Goal: Transaction & Acquisition: Purchase product/service

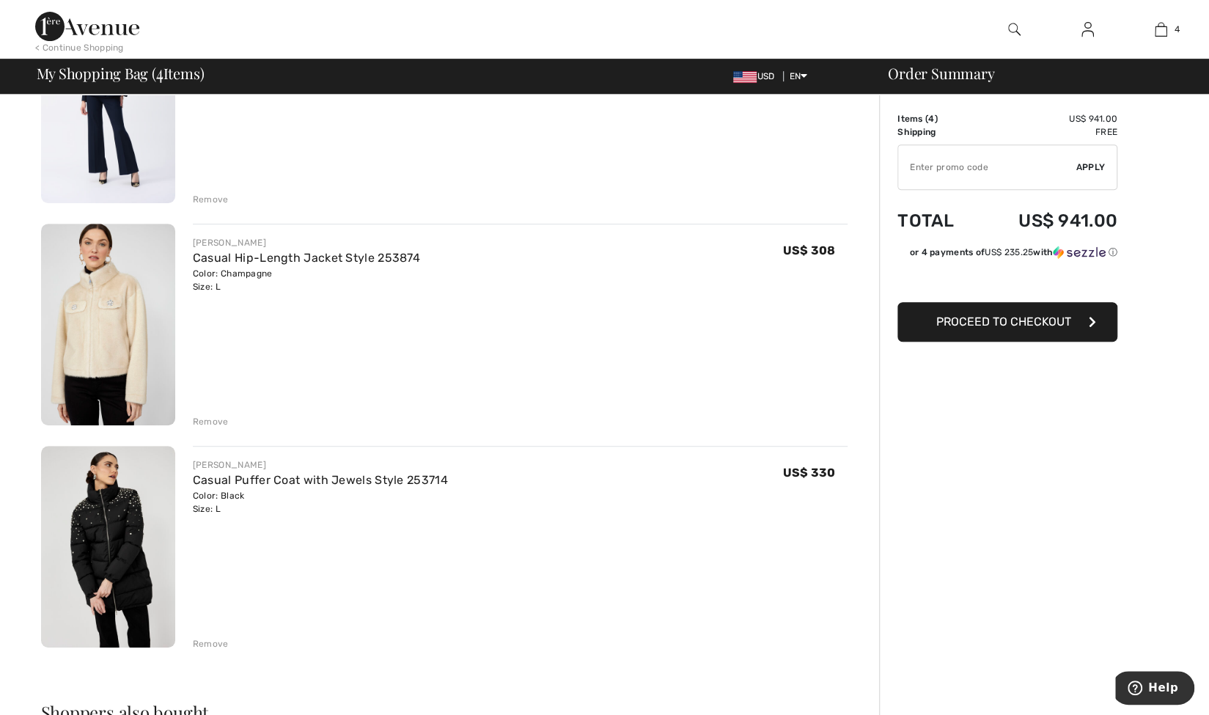
scroll to position [440, 0]
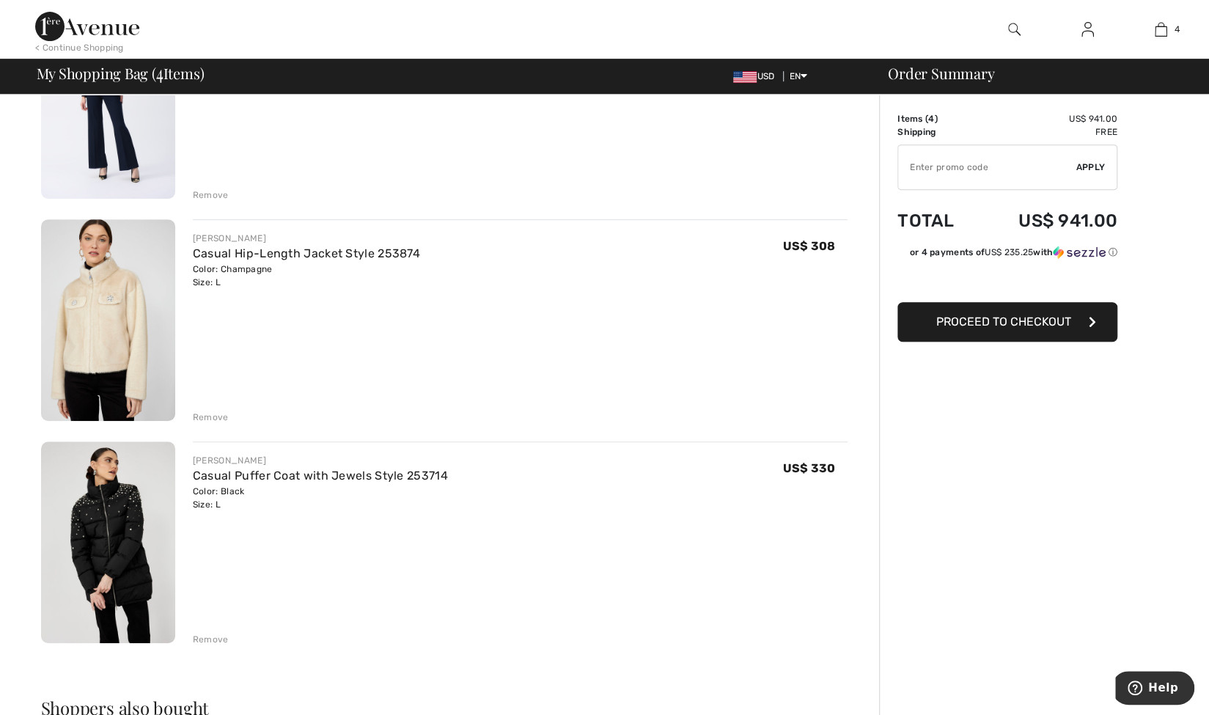
click at [147, 499] on img at bounding box center [108, 542] width 134 height 202
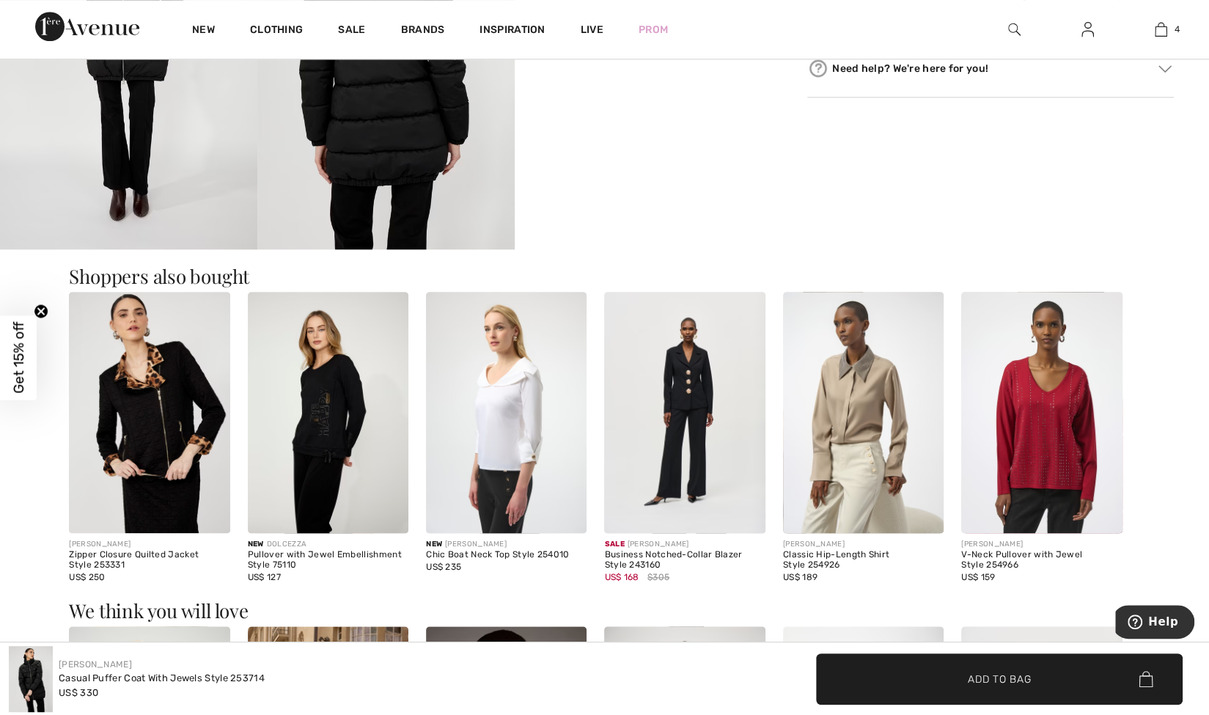
scroll to position [953, 0]
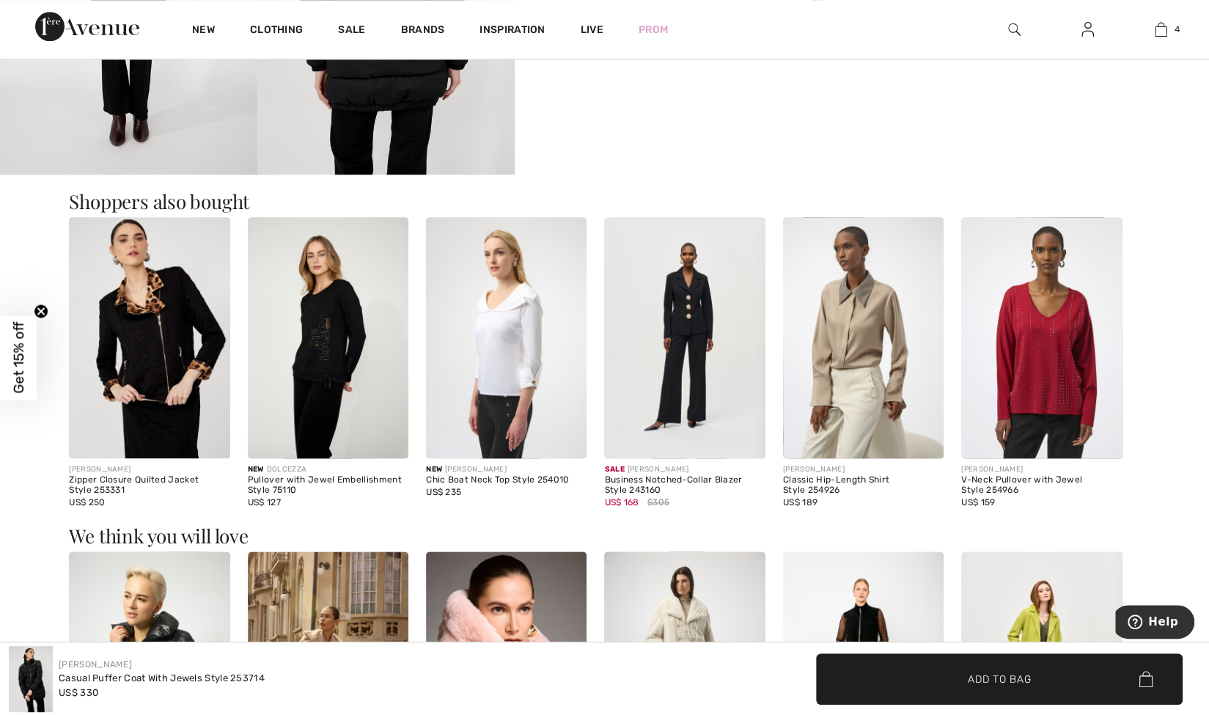
click at [690, 361] on img at bounding box center [684, 337] width 161 height 241
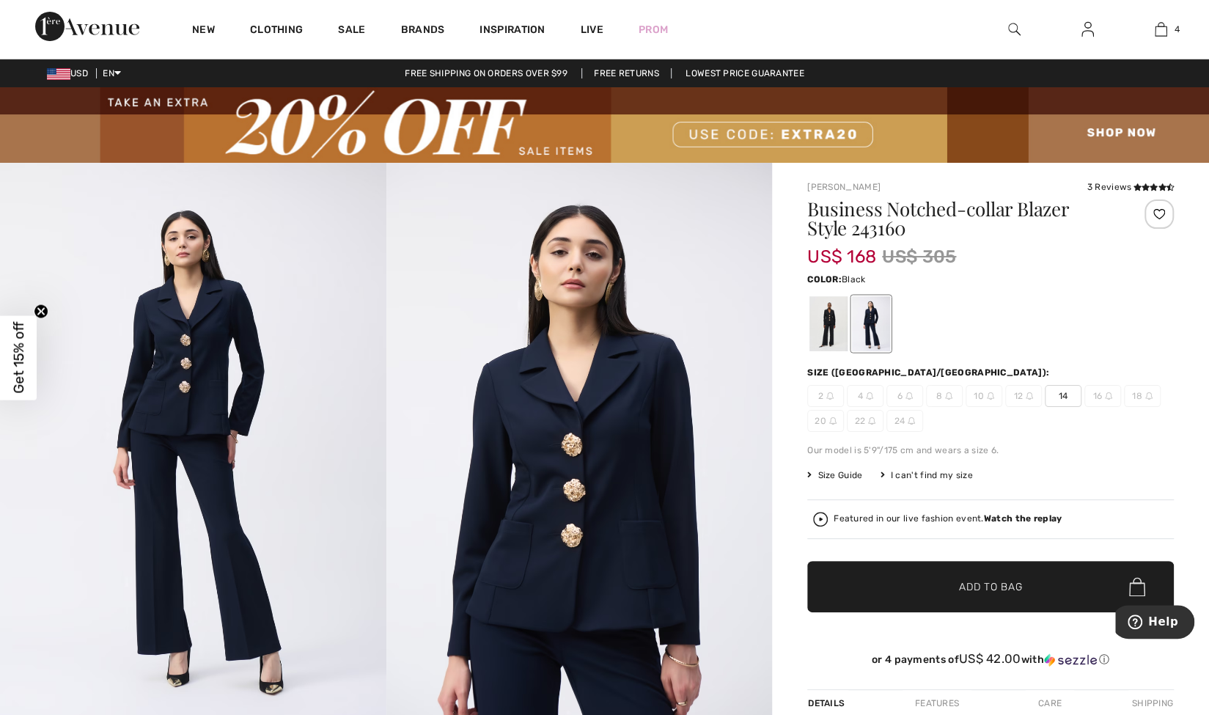
click at [828, 320] on div at bounding box center [828, 323] width 38 height 55
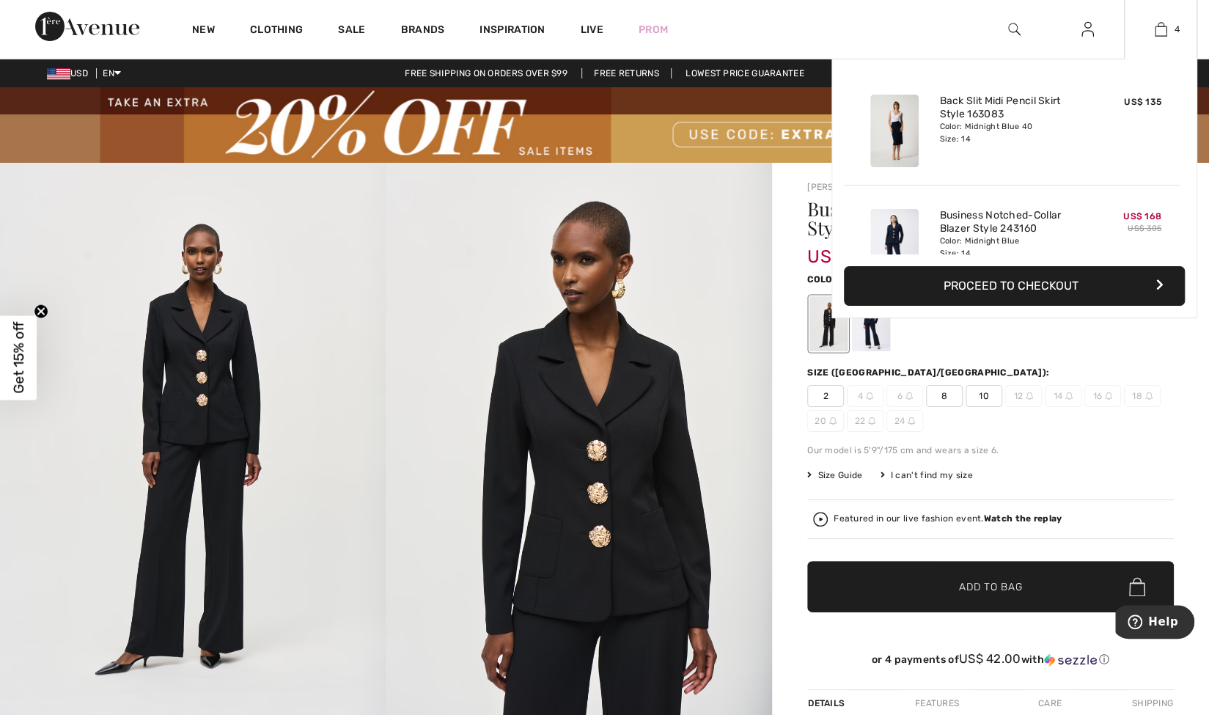
click at [1122, 284] on button "Proceed to Checkout" at bounding box center [1014, 286] width 341 height 40
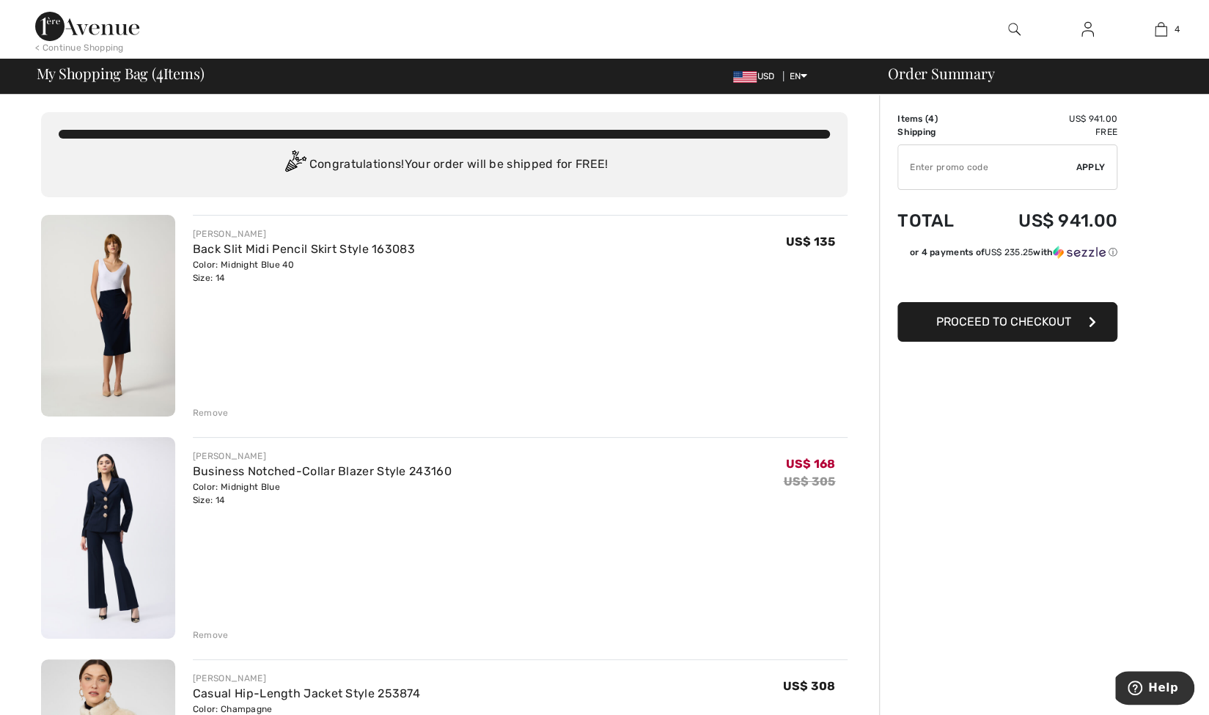
click at [92, 26] on img at bounding box center [87, 26] width 104 height 29
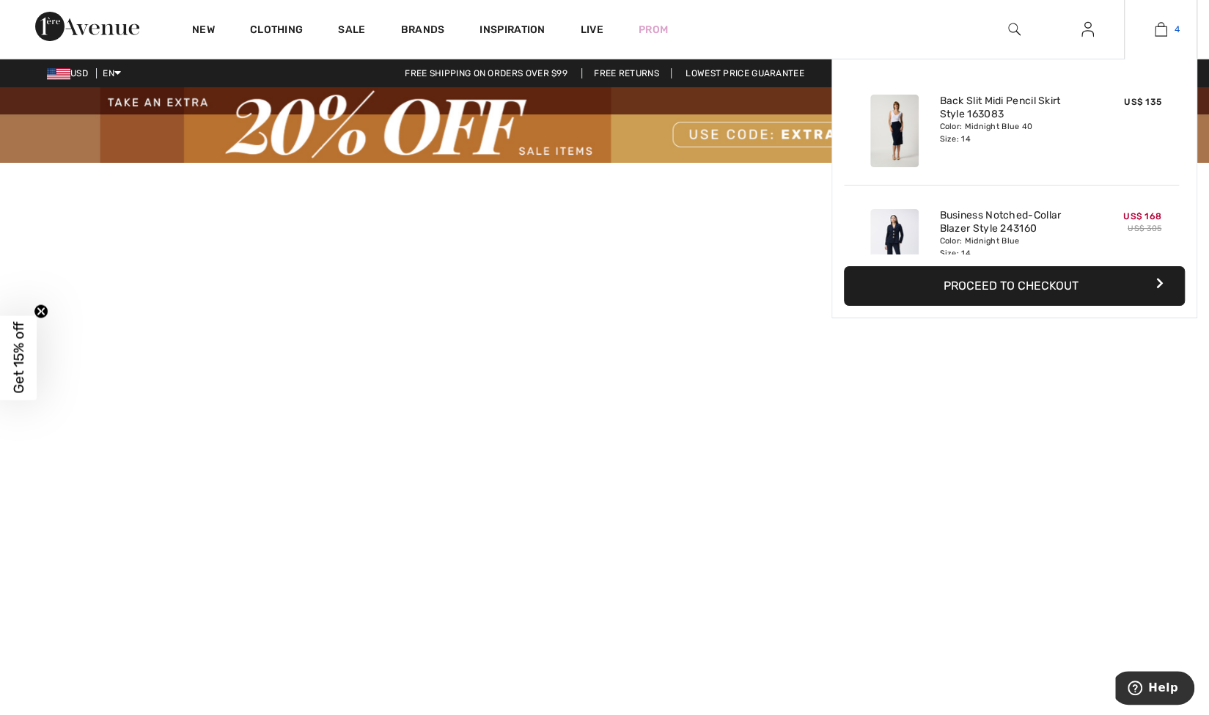
click at [1174, 27] on span "4" at bounding box center [1176, 29] width 5 height 13
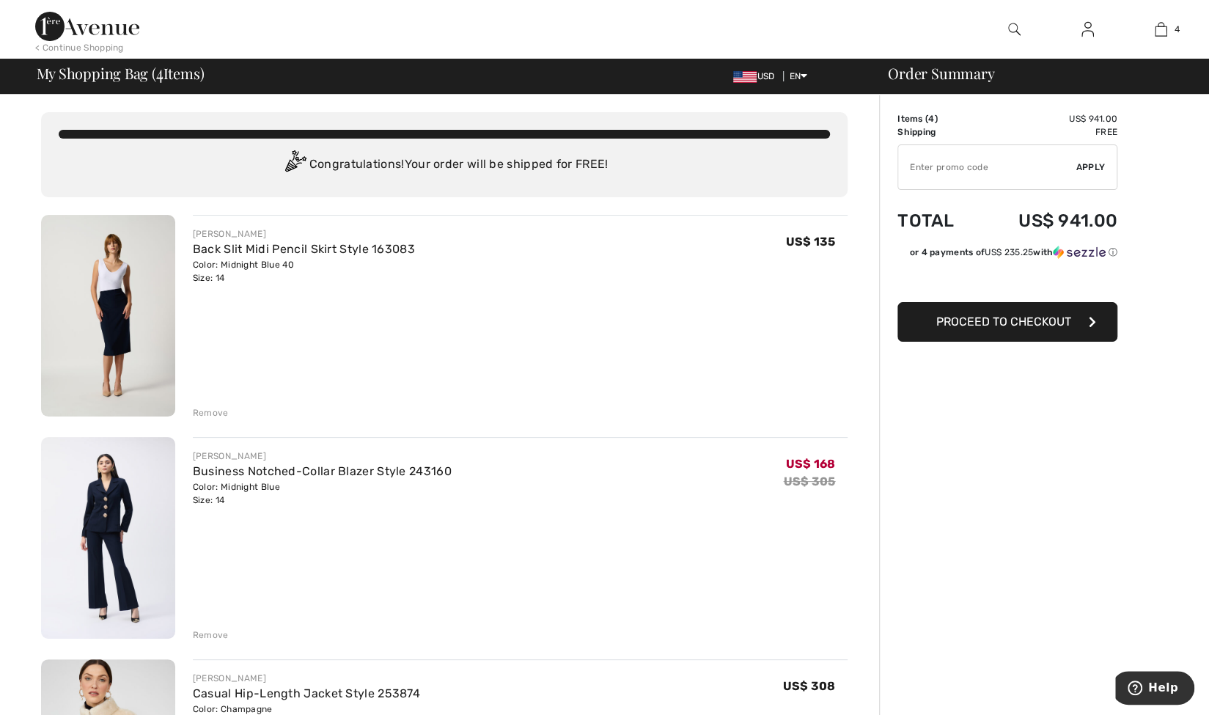
click at [1023, 166] on input "TEXT" at bounding box center [987, 167] width 178 height 44
drag, startPoint x: 799, startPoint y: 691, endPoint x: 874, endPoint y: 662, distance: 80.3
drag, startPoint x: 874, startPoint y: 662, endPoint x: 990, endPoint y: 166, distance: 508.9
click at [990, 166] on input "TEXT" at bounding box center [987, 167] width 178 height 44
click at [1081, 169] on span "Apply" at bounding box center [1090, 167] width 29 height 13
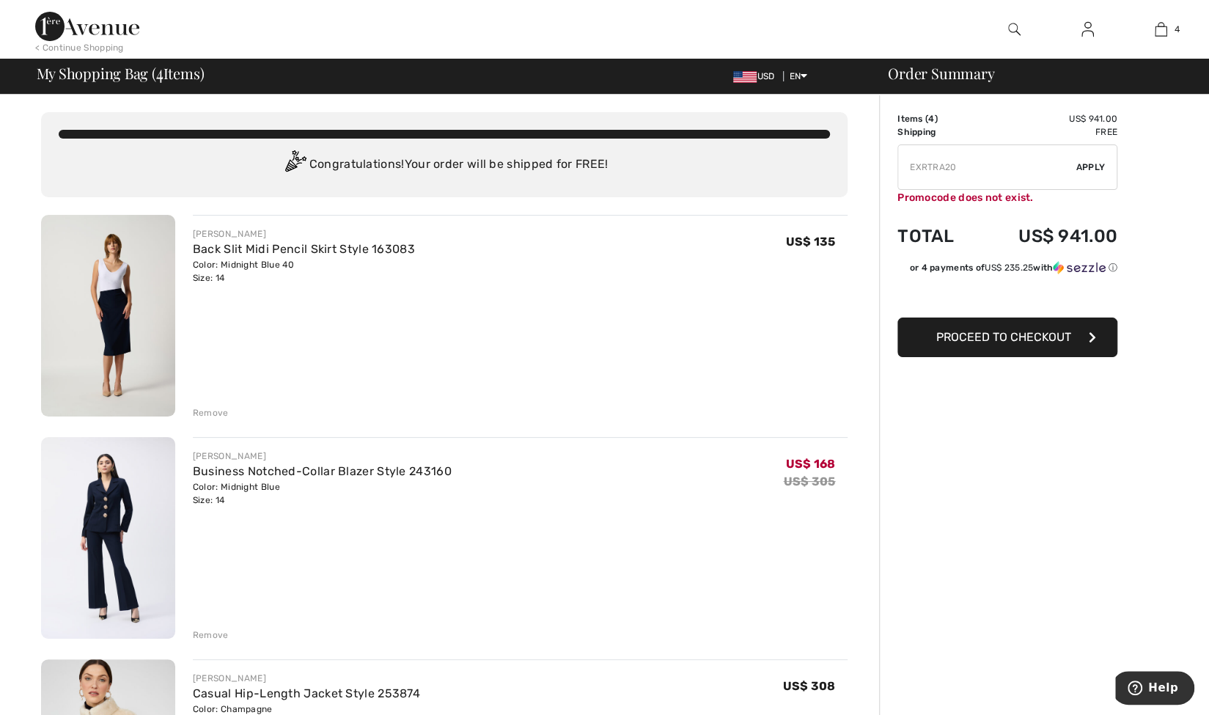
click at [1012, 168] on input "TEXT" at bounding box center [987, 167] width 178 height 44
click at [927, 165] on input "TEXT" at bounding box center [987, 167] width 178 height 44
type input "EXTRA20"
click at [1102, 169] on span "Apply" at bounding box center [1090, 167] width 29 height 13
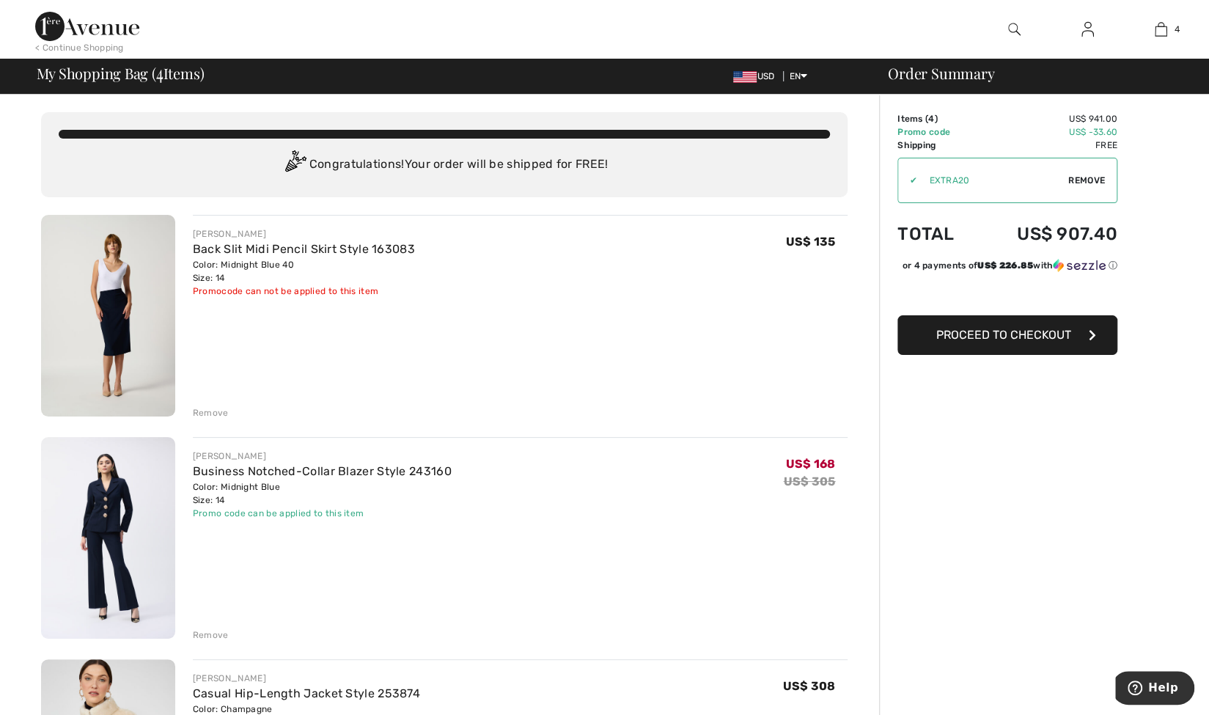
click at [1020, 342] on span "Proceed to Checkout" at bounding box center [1003, 335] width 135 height 14
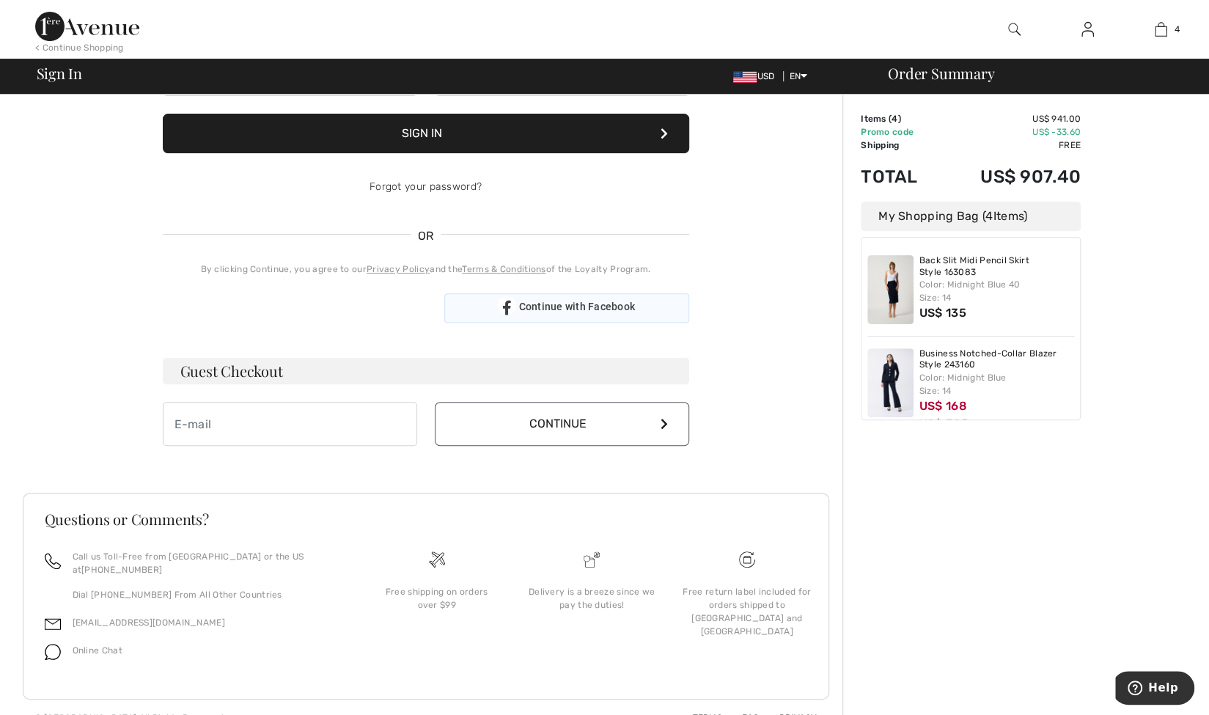
scroll to position [204, 0]
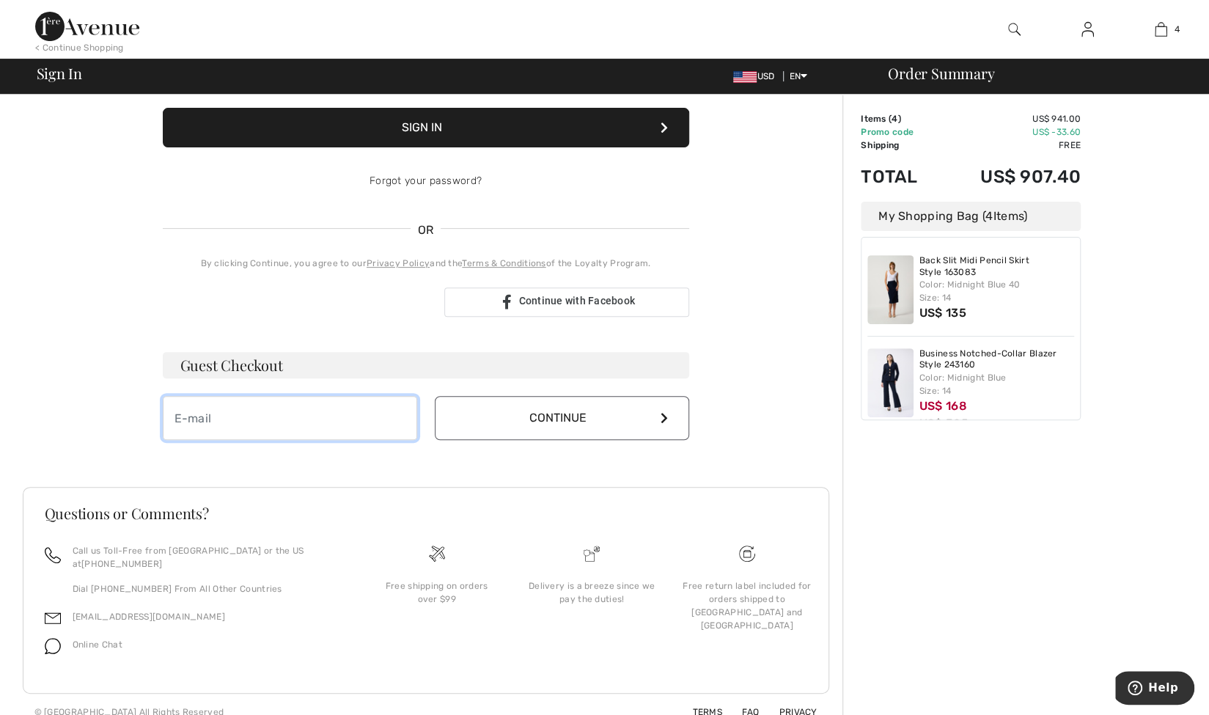
click at [390, 397] on input "email" at bounding box center [290, 418] width 254 height 44
type input "[EMAIL_ADDRESS][DOMAIN_NAME]"
click at [611, 423] on button "Continue" at bounding box center [562, 418] width 254 height 44
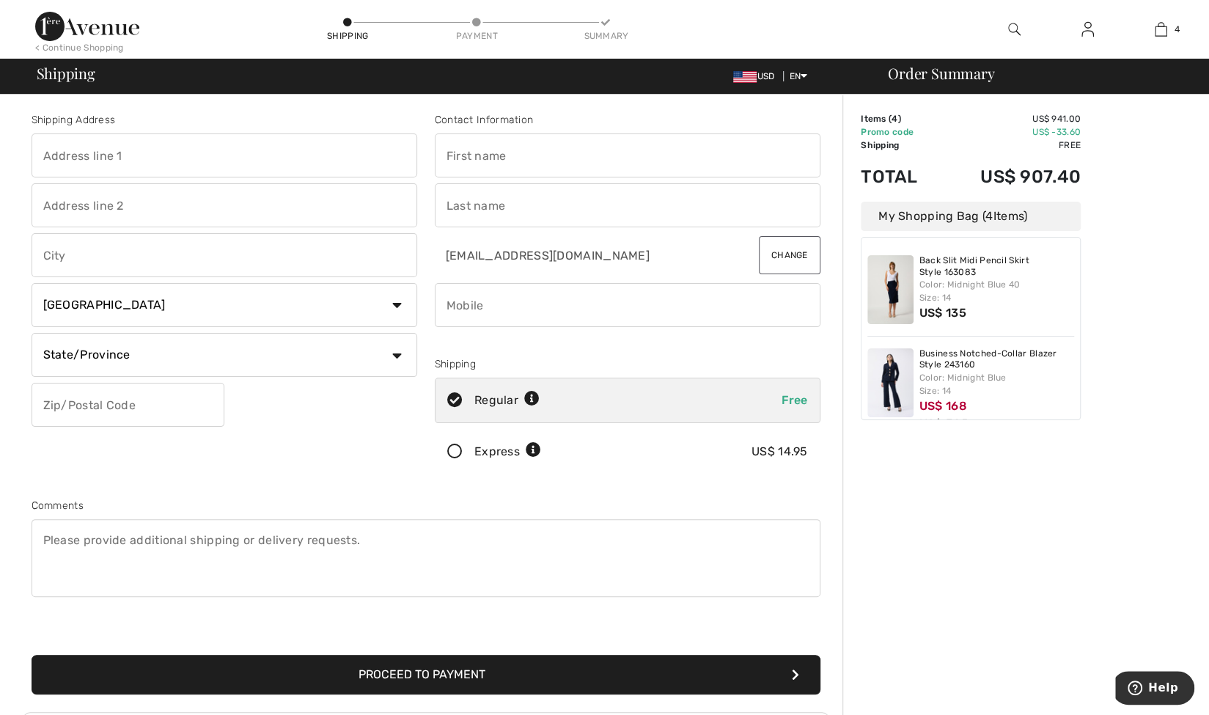
click at [198, 157] on input "text" at bounding box center [225, 155] width 386 height 44
type input "4401 west hollywood ave"
click at [545, 157] on input "text" at bounding box center [628, 155] width 386 height 44
type input "merritt"
click at [578, 210] on input "text" at bounding box center [628, 205] width 386 height 44
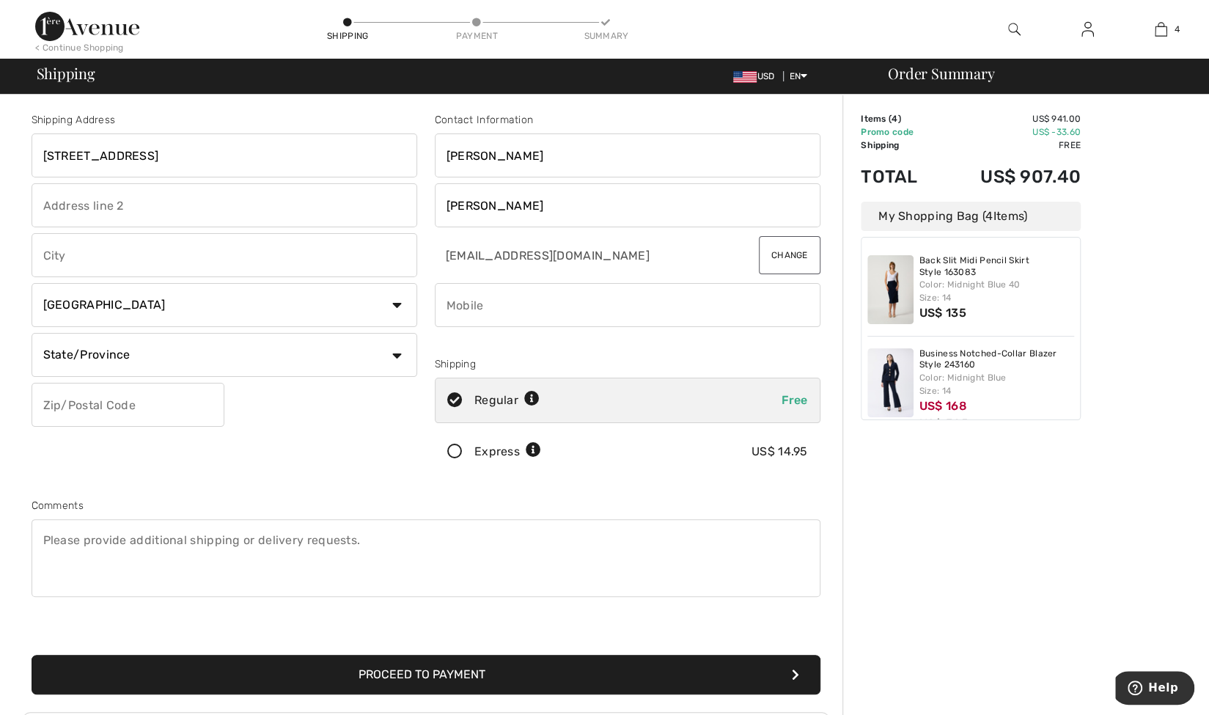
type input "canfield"
click at [180, 259] on input "text" at bounding box center [225, 255] width 386 height 44
type input "Chicago"
click at [388, 312] on select "Country Canada United States Afghanistan Aland Islands Albania Algeria American…" at bounding box center [225, 305] width 386 height 44
click at [32, 283] on select "Country Canada United States Afghanistan Aland Islands Albania Algeria American…" at bounding box center [225, 305] width 386 height 44
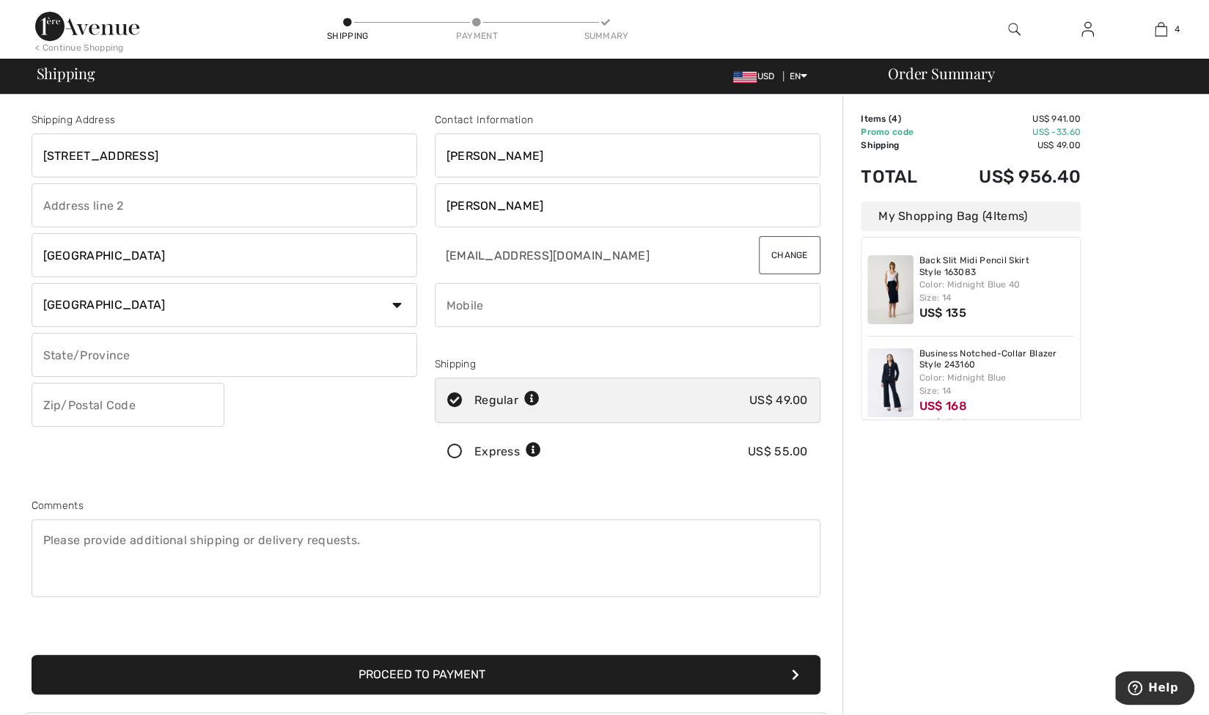
click at [309, 315] on select "Country Canada United States Afghanistan Aland Islands Albania Algeria American…" at bounding box center [225, 305] width 386 height 44
click at [325, 314] on select "Country Canada United States Afghanistan Aland Islands Albania Algeria American…" at bounding box center [225, 305] width 386 height 44
click at [32, 283] on select "Country Canada United States Afghanistan Aland Islands Albania Algeria American…" at bounding box center [225, 305] width 386 height 44
click at [207, 359] on input "text" at bounding box center [225, 355] width 386 height 44
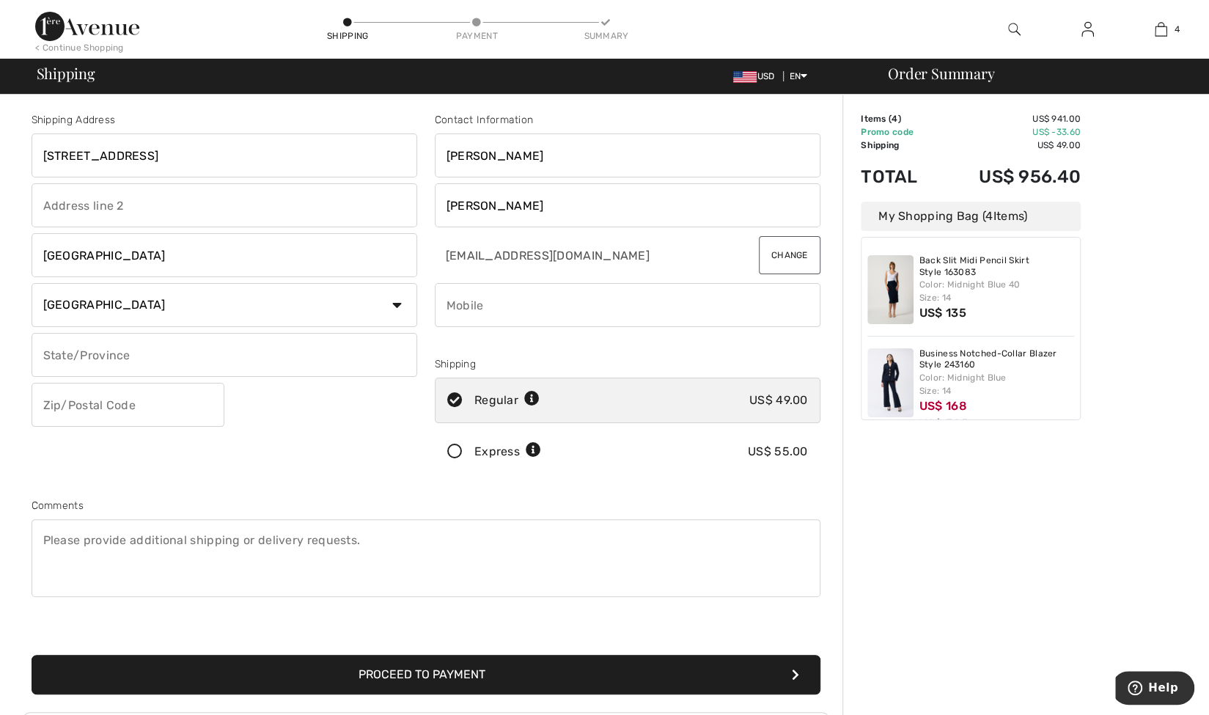
click at [369, 301] on select "Country Canada United States Afghanistan Aland Islands Albania Algeria American…" at bounding box center [225, 305] width 386 height 44
select select "US"
click at [32, 283] on select "Country Canada United States Afghanistan Aland Islands Albania Algeria American…" at bounding box center [225, 305] width 386 height 44
click at [276, 359] on select "State/Province Alabama Alaska American Samoa Arizona Arkansas California Colora…" at bounding box center [225, 355] width 386 height 44
select select "IL"
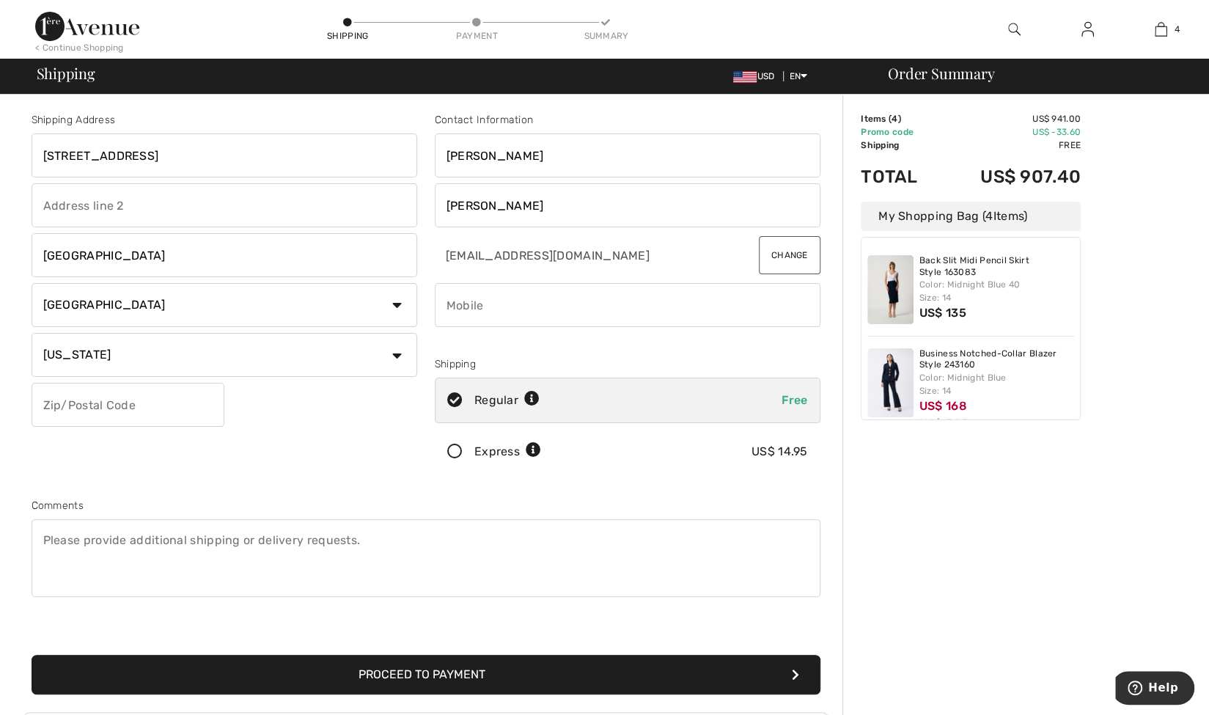
click at [32, 333] on select "State/Province Alabama Alaska American Samoa Arizona Arkansas California Colora…" at bounding box center [225, 355] width 386 height 44
click at [116, 409] on input "text" at bounding box center [128, 405] width 193 height 44
type input "60646"
click at [443, 441] on div "Express US$ 14.95" at bounding box center [628, 451] width 386 height 45
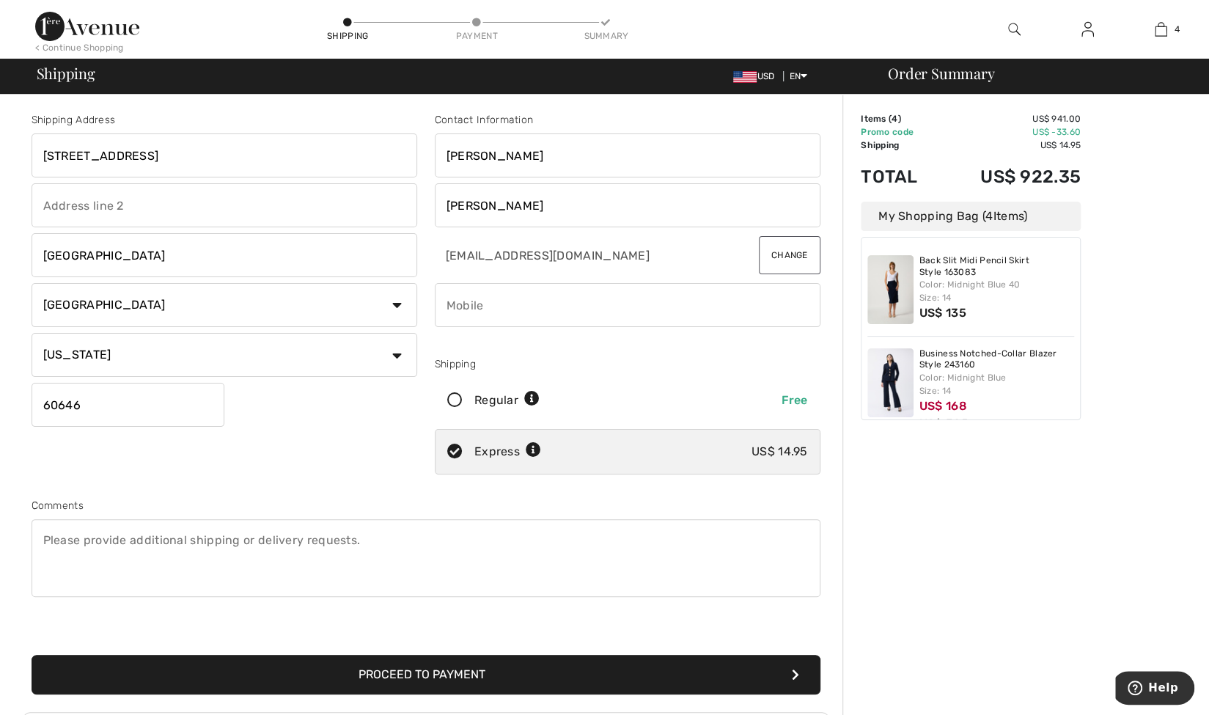
click at [482, 312] on input "phone" at bounding box center [628, 305] width 386 height 44
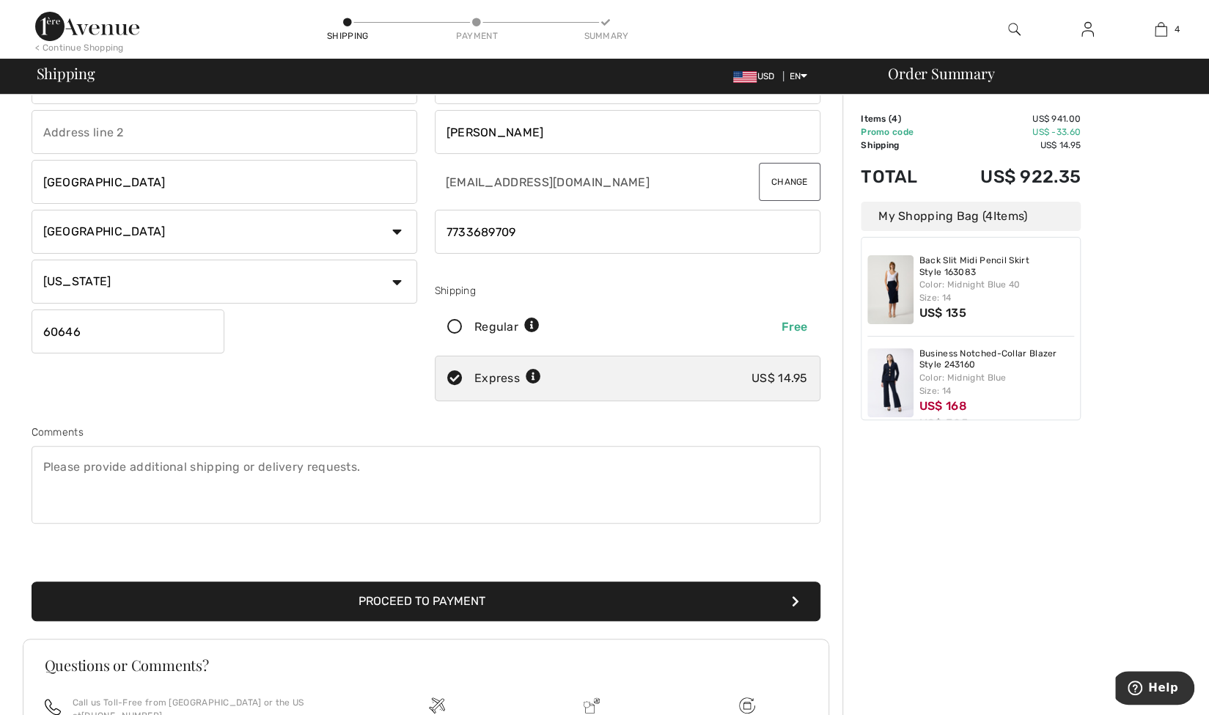
type input "7733689709"
click at [497, 474] on textarea at bounding box center [426, 485] width 789 height 78
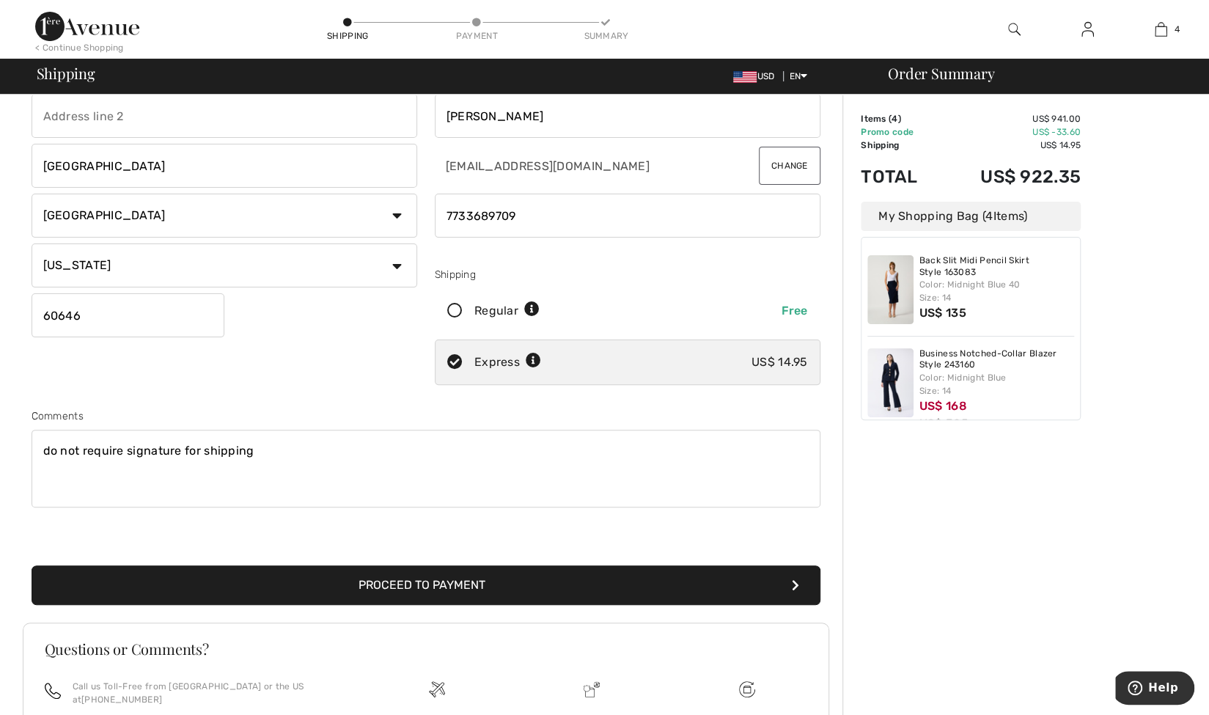
scroll to position [224, 0]
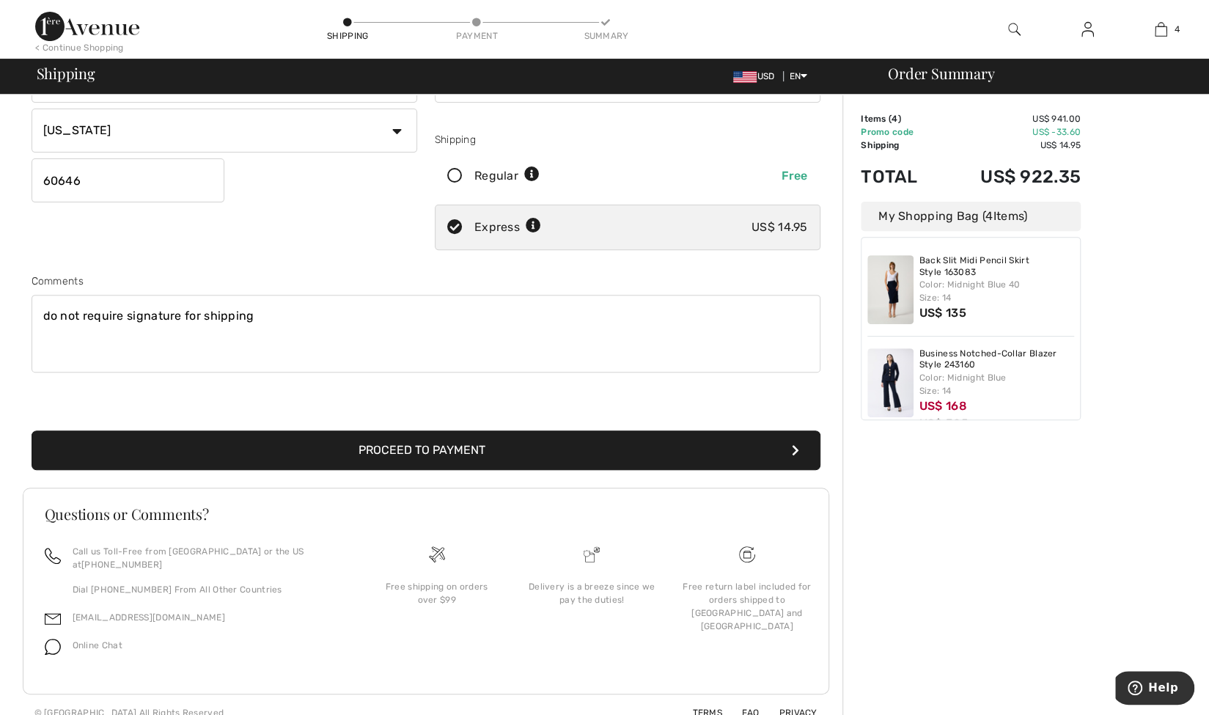
type textarea "do not require signature for shipping"
click at [454, 454] on button "Proceed to Payment" at bounding box center [426, 450] width 789 height 40
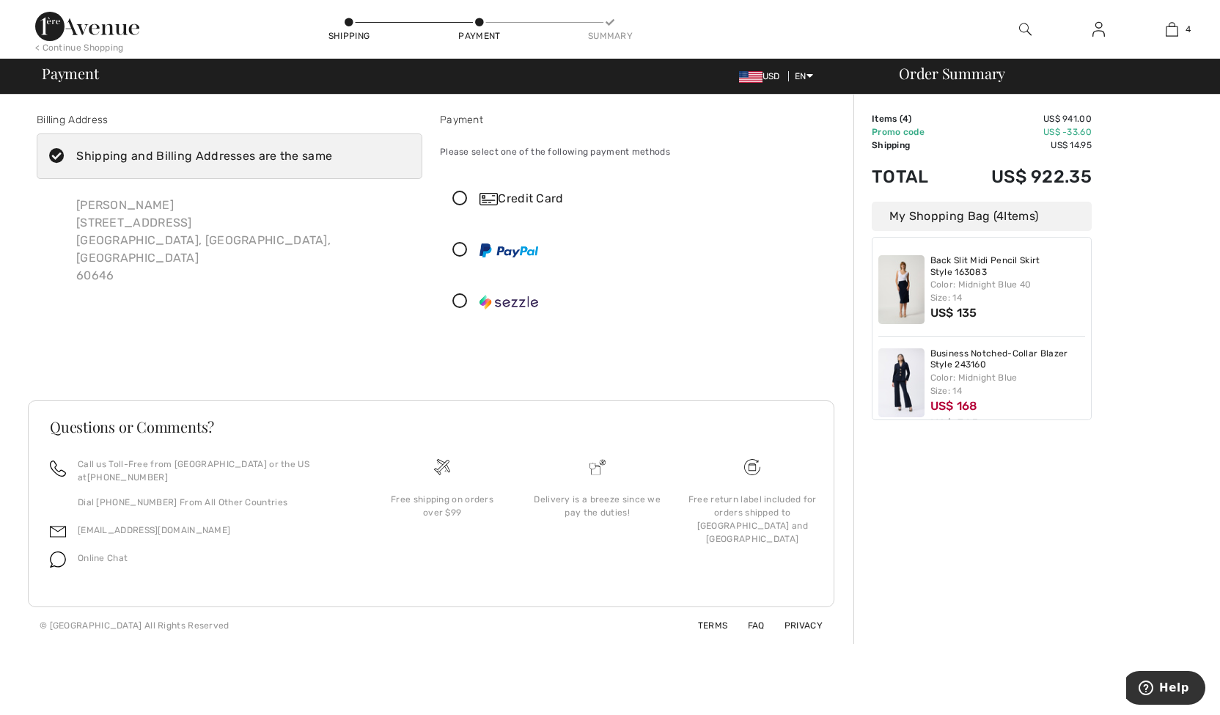
click at [452, 247] on icon at bounding box center [460, 250] width 39 height 15
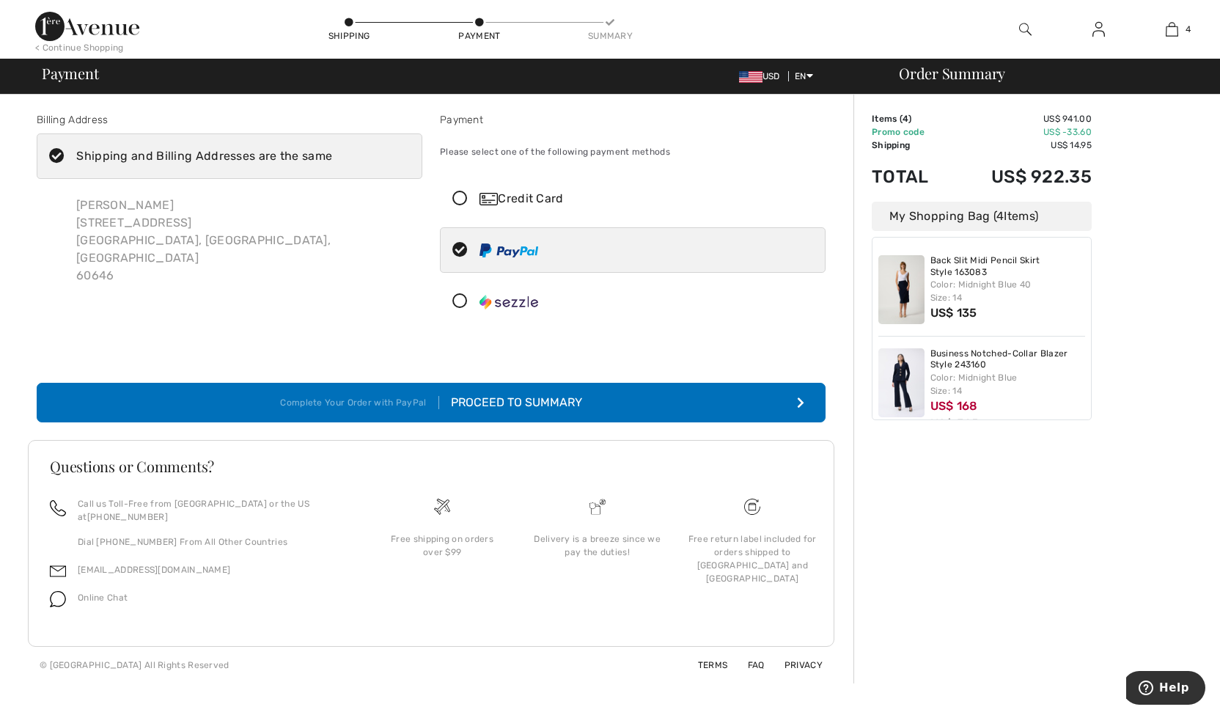
click at [523, 395] on div "Proceed to Summary" at bounding box center [510, 403] width 143 height 18
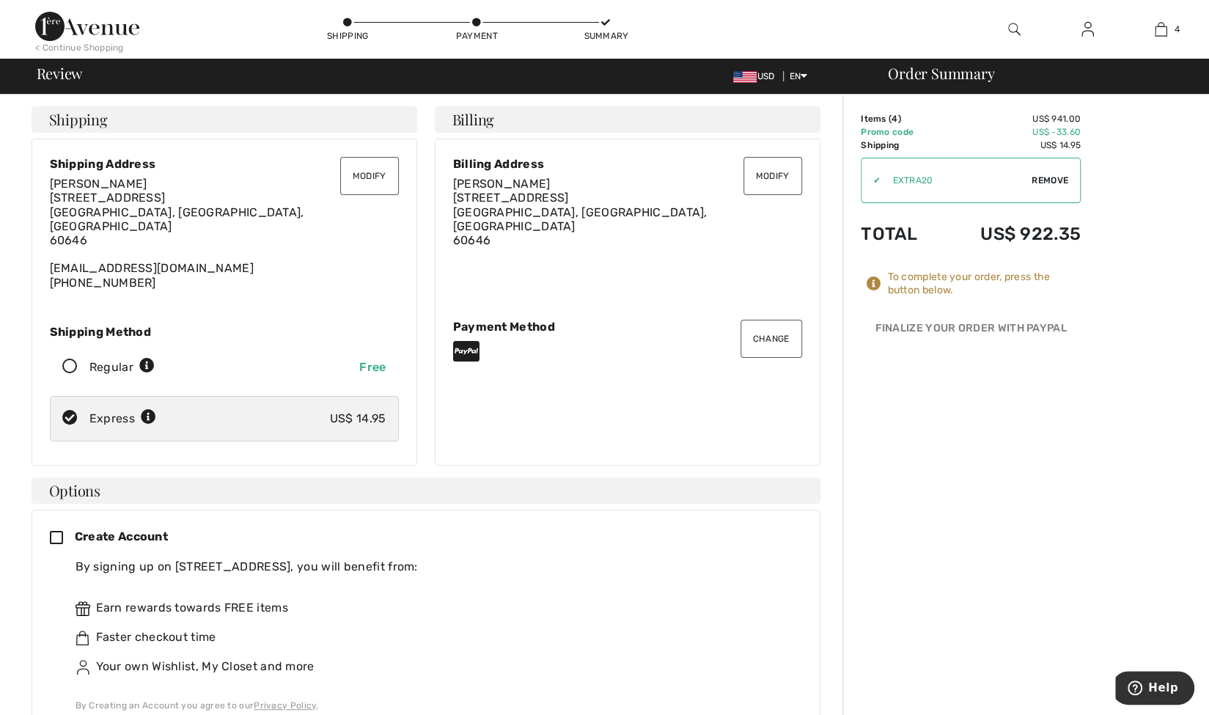
click at [778, 334] on button "Change" at bounding box center [771, 339] width 62 height 38
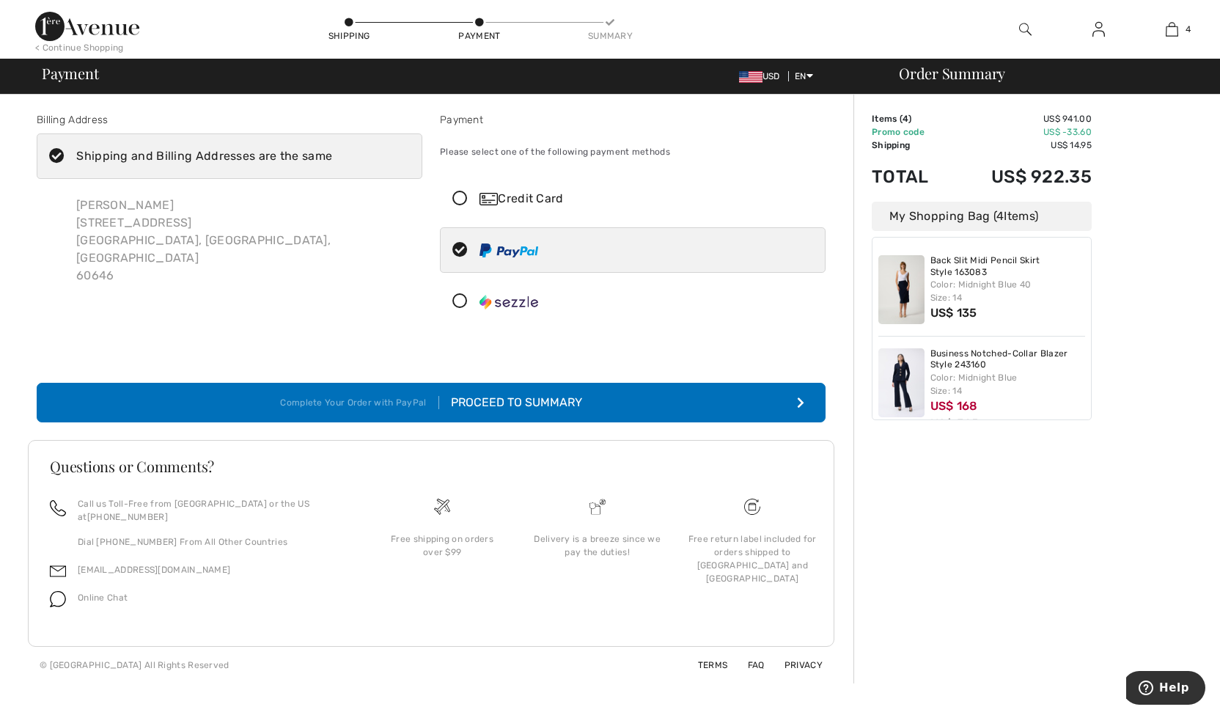
click at [458, 194] on icon at bounding box center [460, 198] width 39 height 15
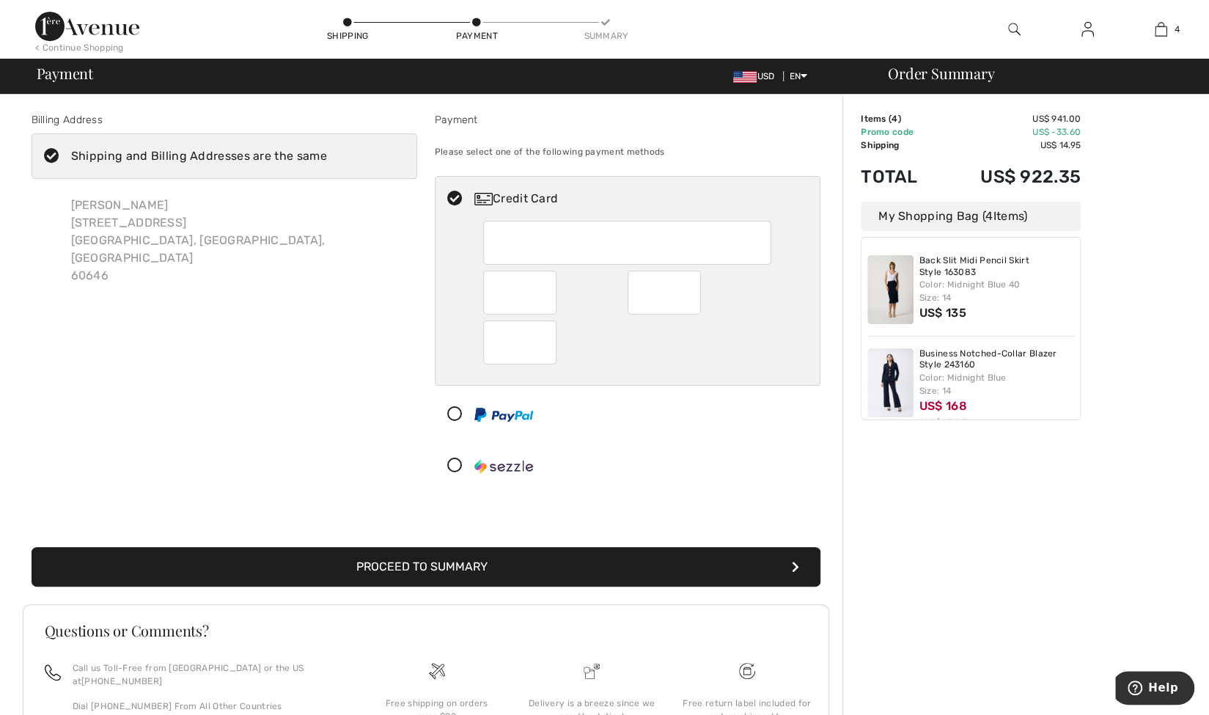
click at [665, 553] on button "Proceed to Summary" at bounding box center [426, 567] width 789 height 40
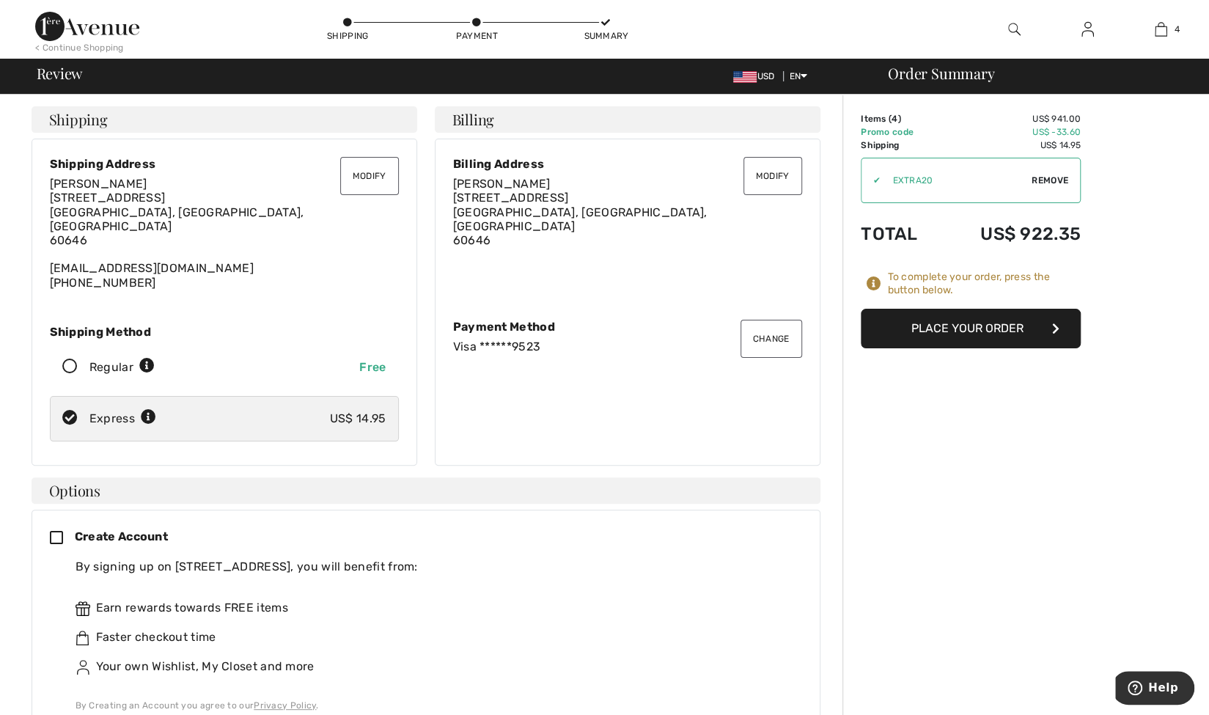
click at [969, 335] on button "Place Your Order" at bounding box center [971, 329] width 220 height 40
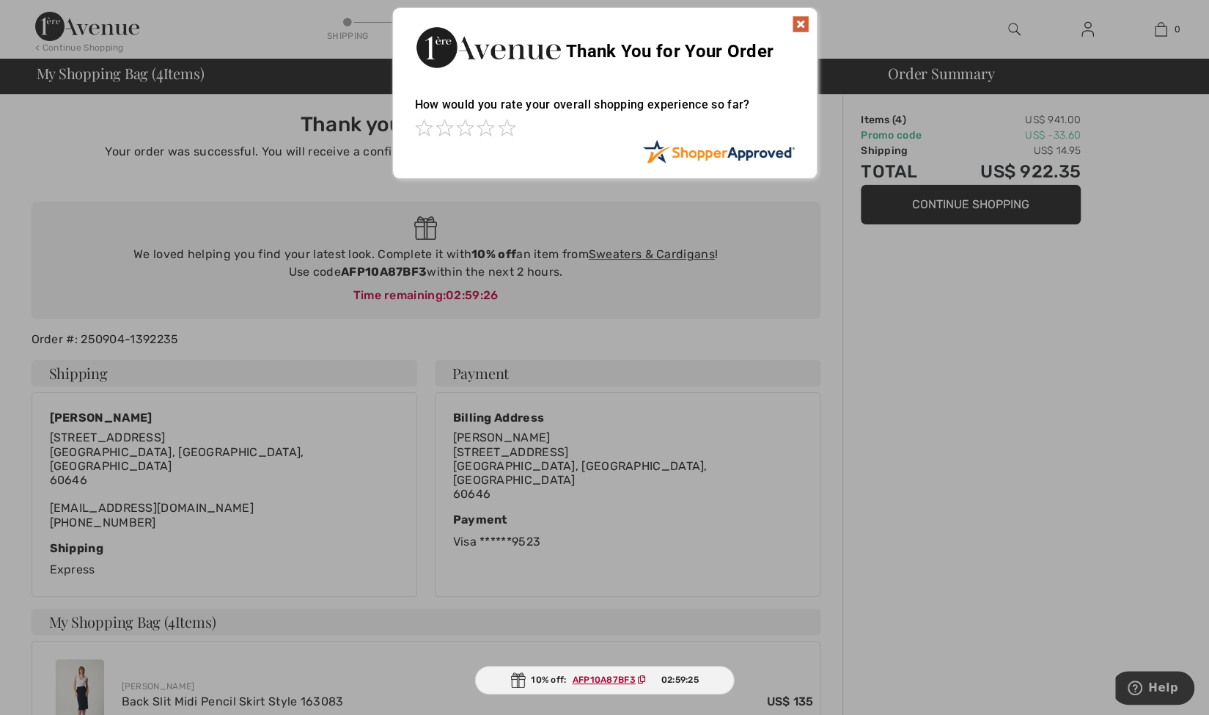
click at [799, 21] on img at bounding box center [801, 24] width 18 height 18
